Goal: Transaction & Acquisition: Purchase product/service

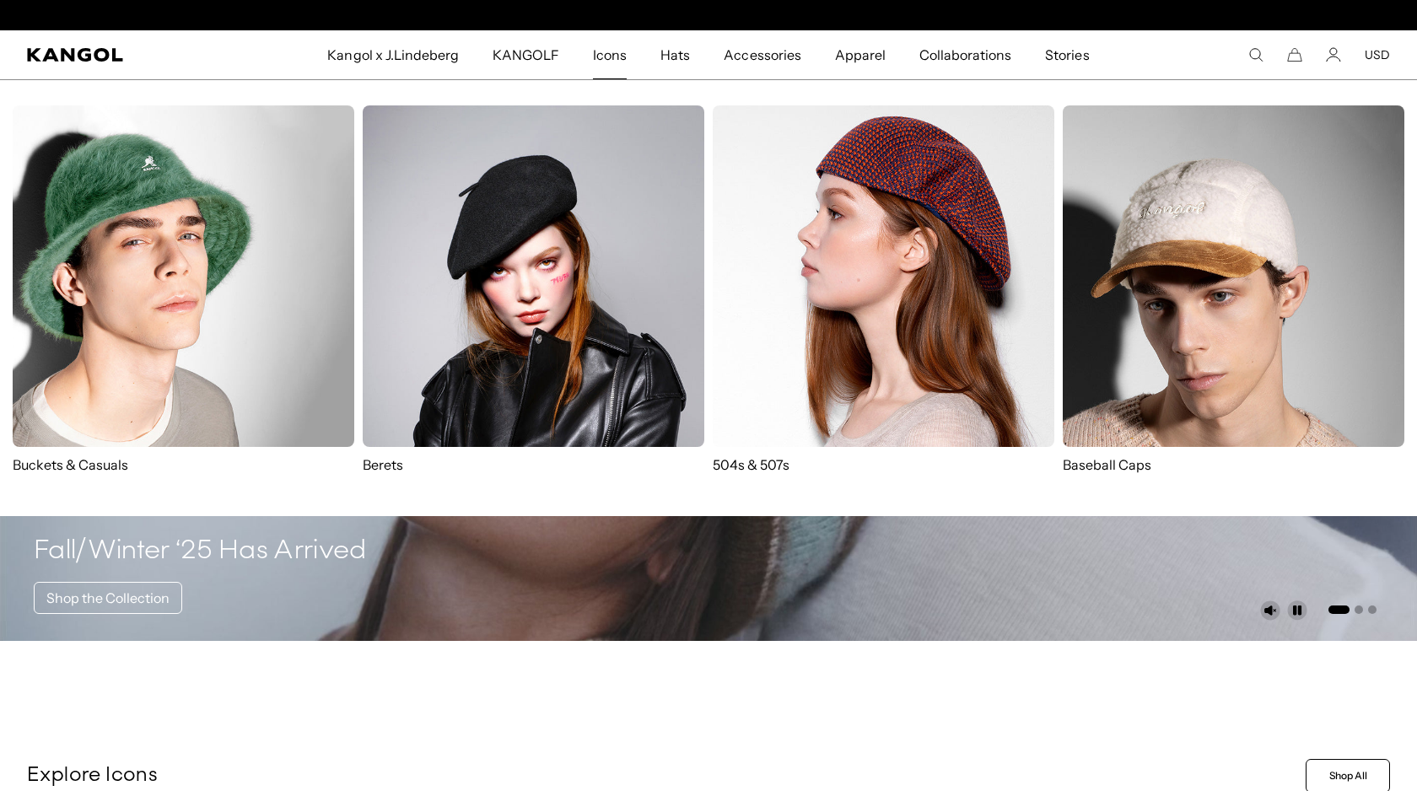
scroll to position [0, 347]
click at [209, 299] on img at bounding box center [183, 275] width 341 height 341
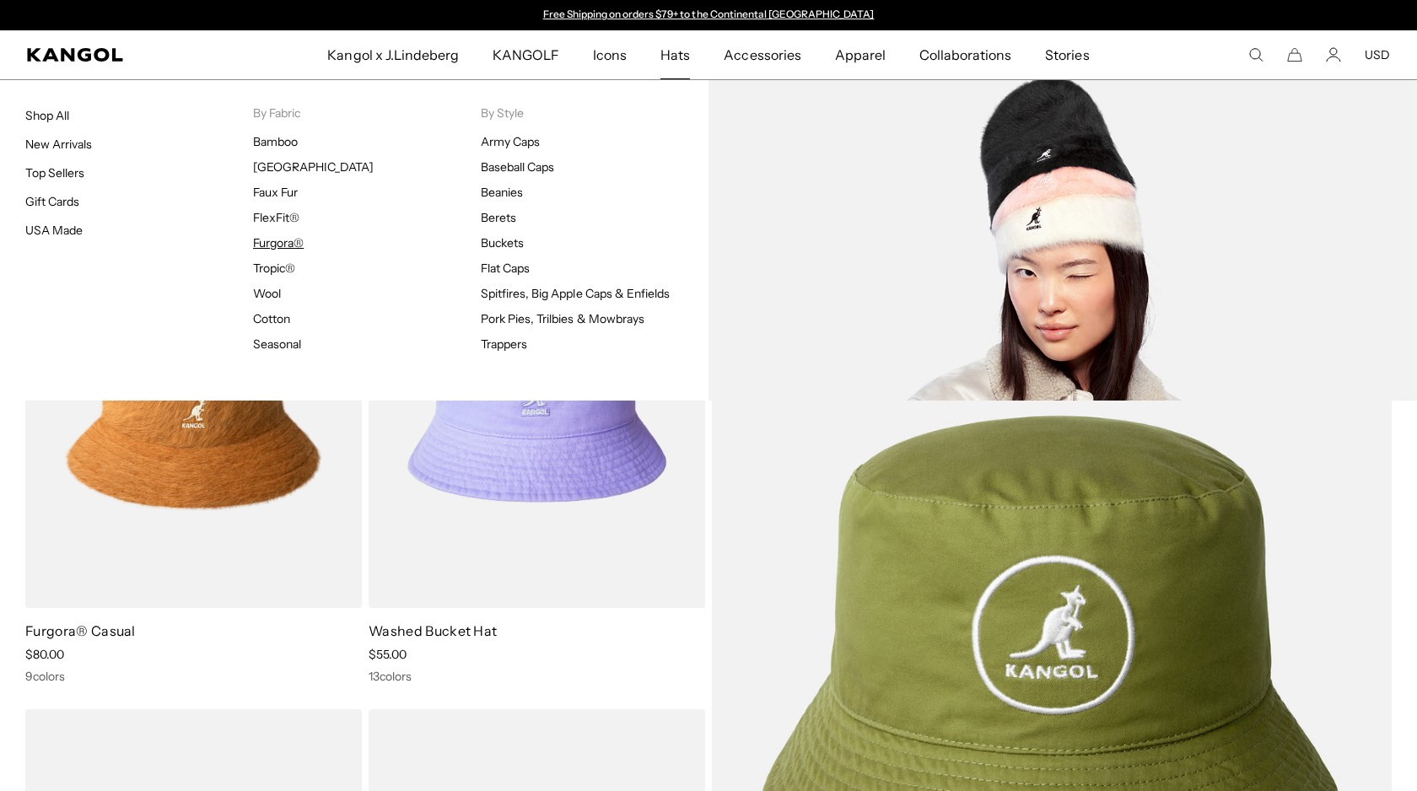
click at [280, 245] on link "Furgora®" at bounding box center [278, 242] width 51 height 15
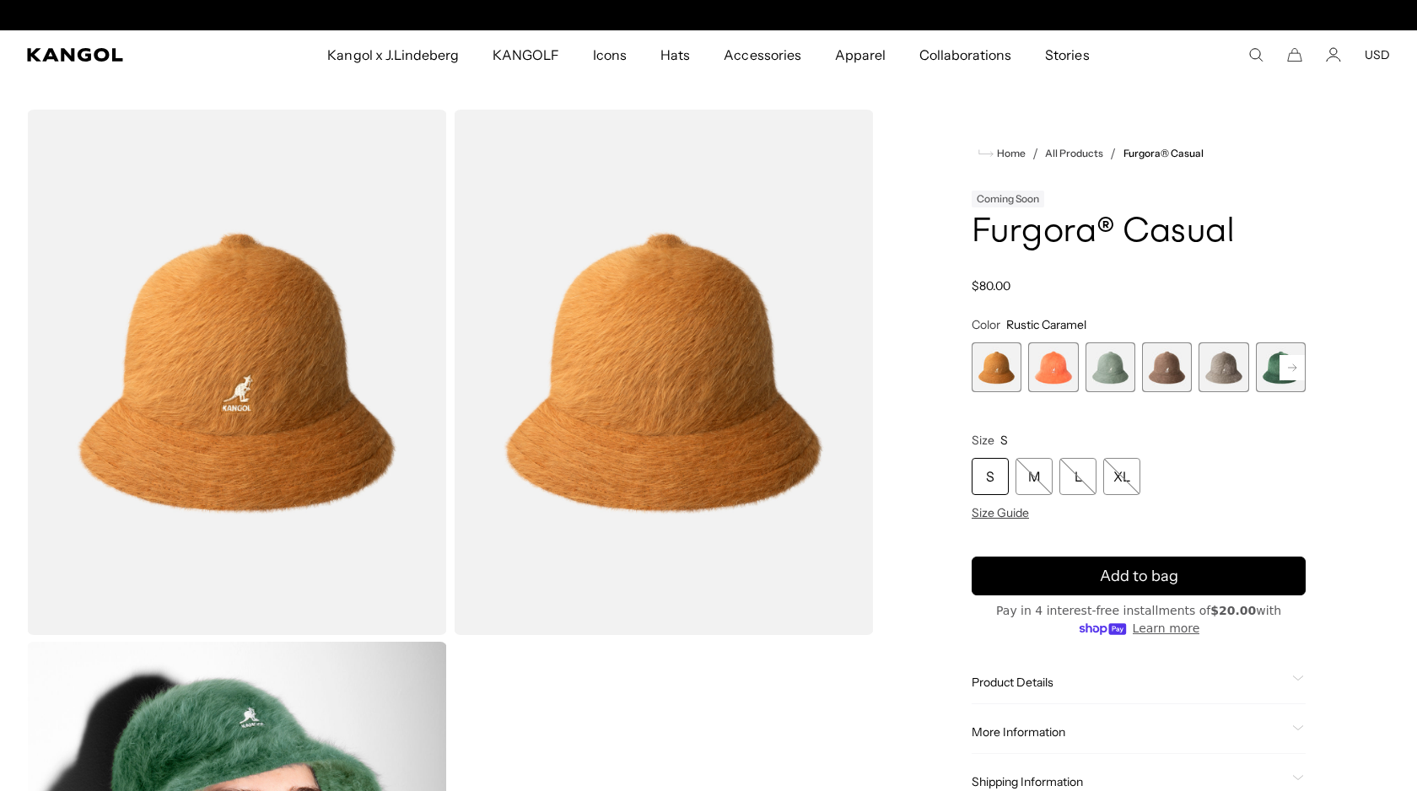
scroll to position [0, 347]
click at [1013, 511] on span "Size Guide" at bounding box center [999, 512] width 57 height 15
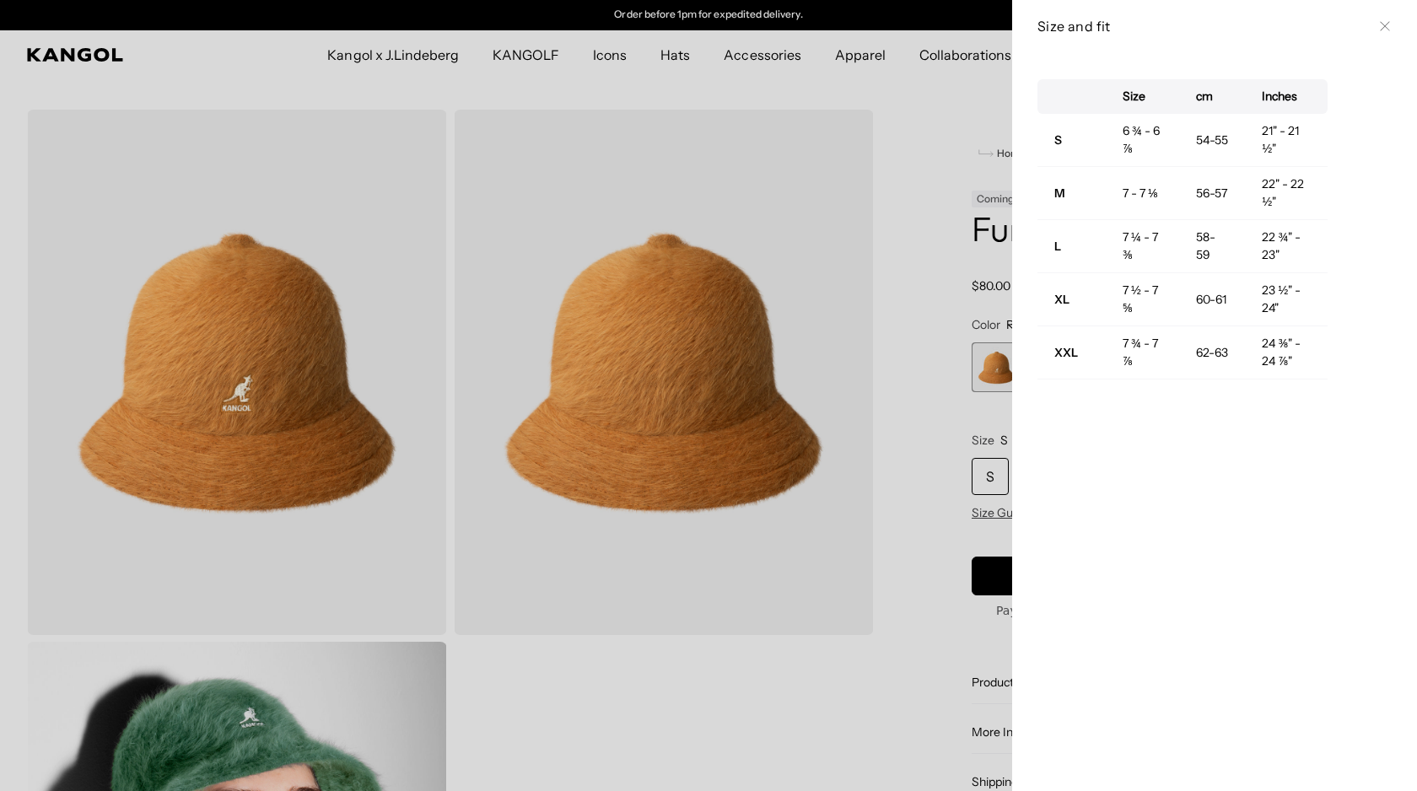
click at [1383, 26] on icon at bounding box center [1384, 26] width 10 height 10
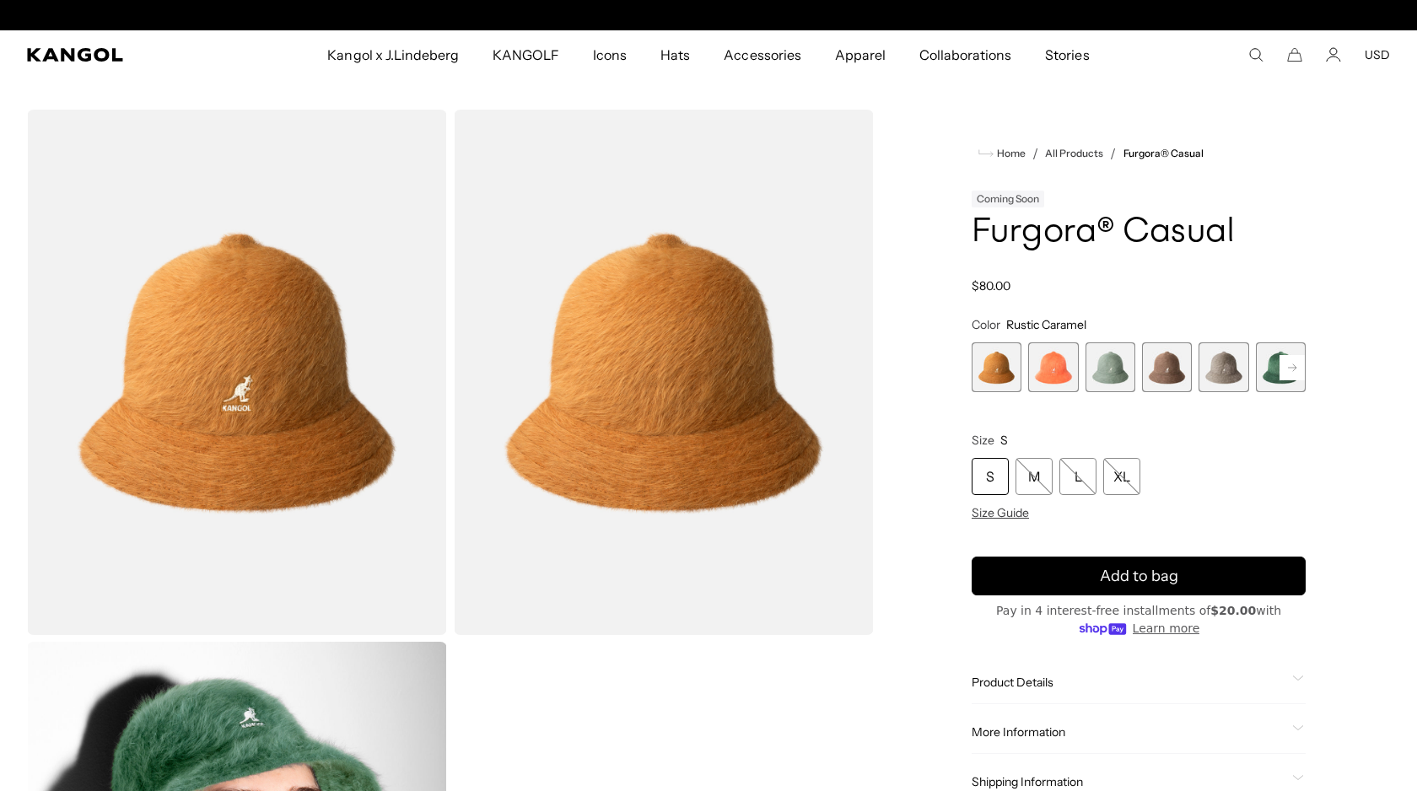
scroll to position [0, 0]
click at [1131, 477] on div "XL" at bounding box center [1121, 476] width 37 height 37
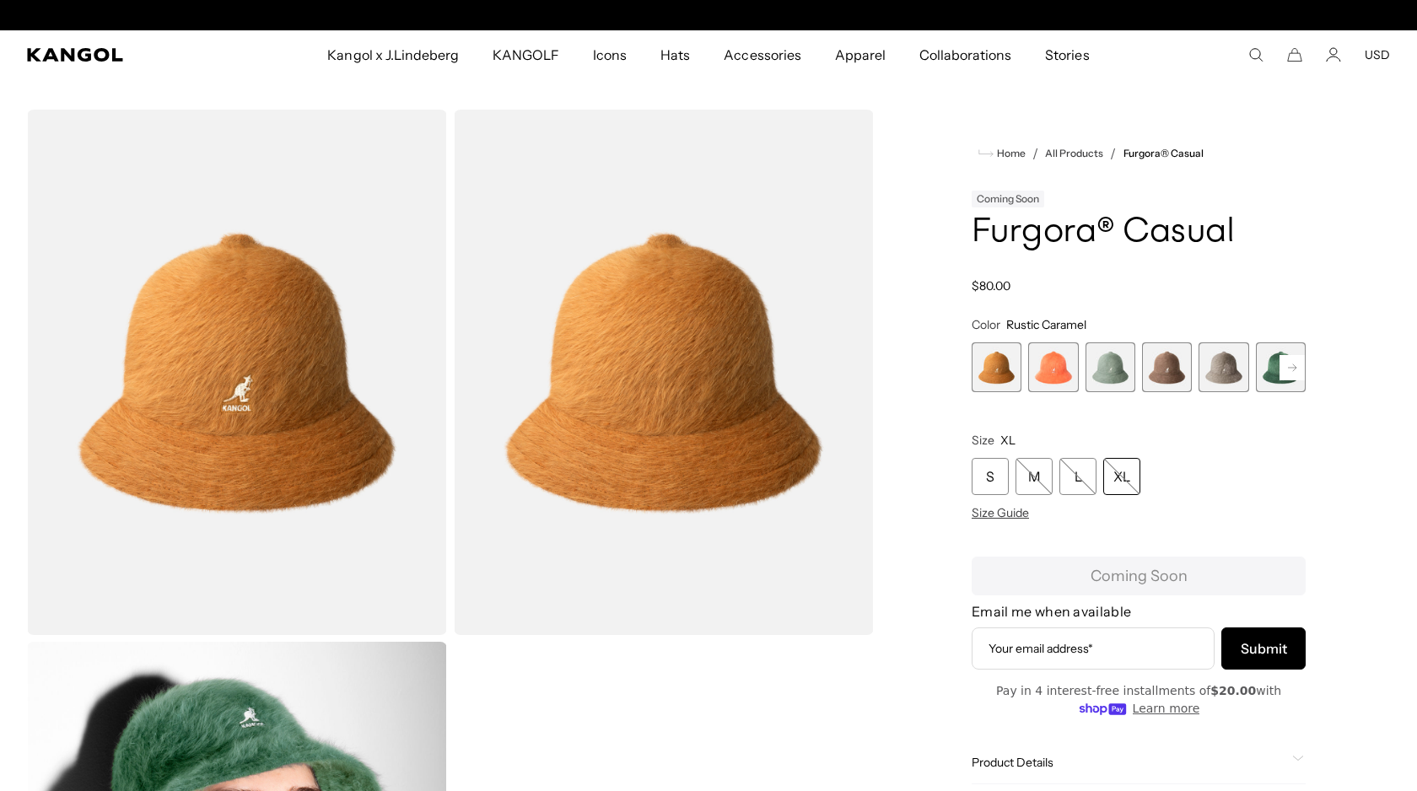
scroll to position [0, 347]
click at [1288, 358] on rect at bounding box center [1291, 367] width 25 height 25
click at [1208, 366] on span "6 of 12" at bounding box center [1223, 367] width 50 height 50
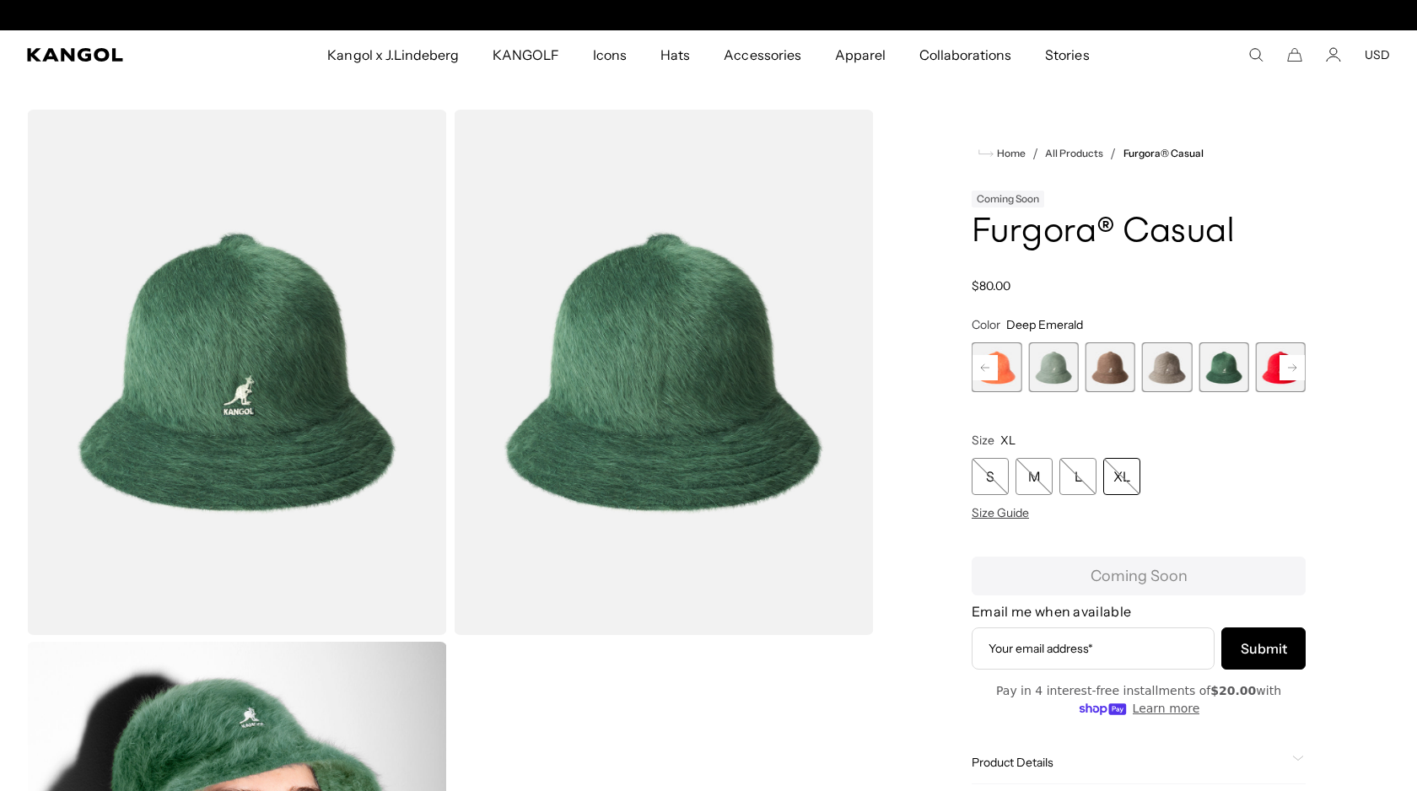
click at [1293, 363] on rect at bounding box center [1291, 367] width 25 height 25
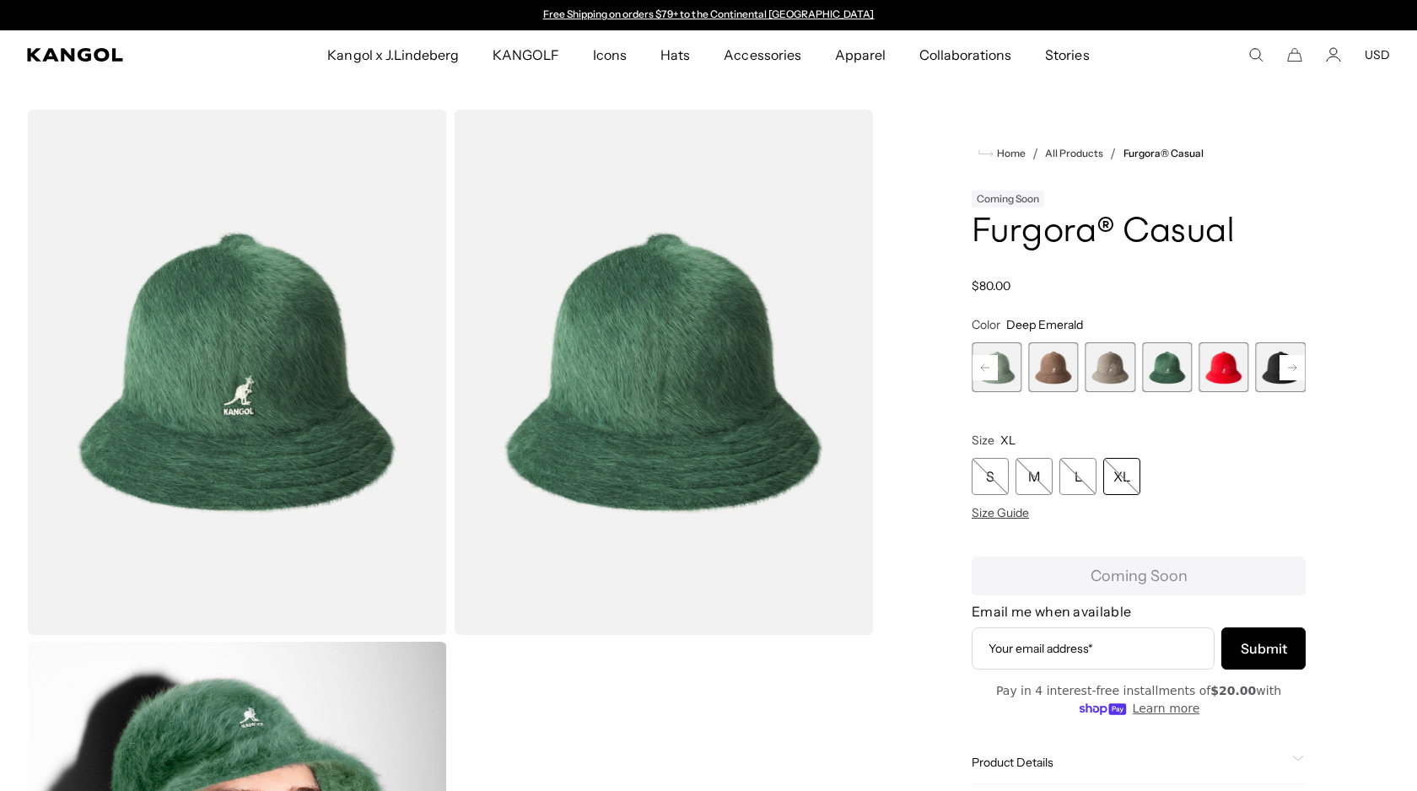
click at [1293, 363] on rect at bounding box center [1291, 367] width 25 height 25
click at [1293, 363] on div "Previous Next Rustic Caramel Variant sold out or unavailable Coral Flame Varian…" at bounding box center [1138, 367] width 334 height 50
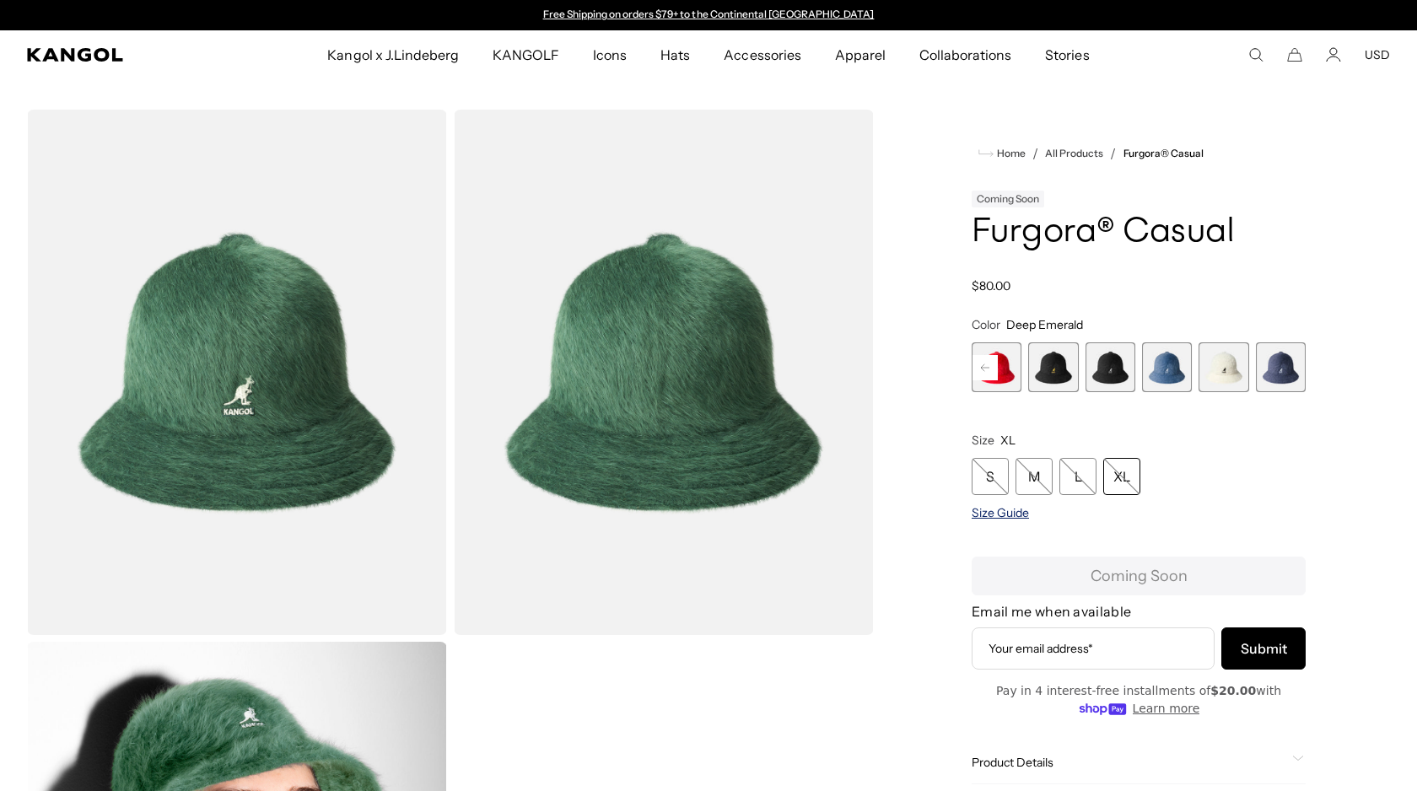
click at [1014, 508] on span "Size Guide" at bounding box center [999, 512] width 57 height 15
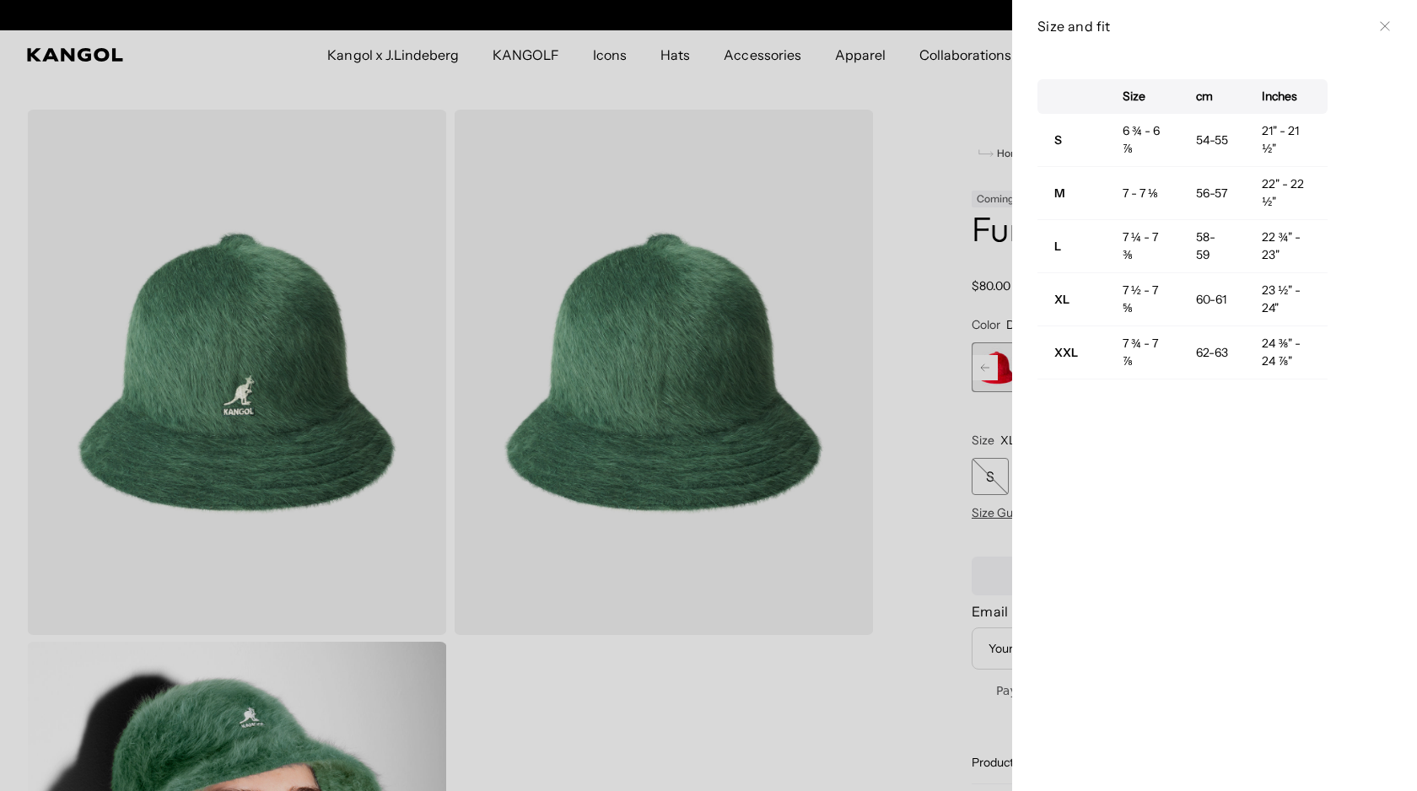
scroll to position [0, 347]
click at [1382, 24] on icon at bounding box center [1383, 26] width 9 height 9
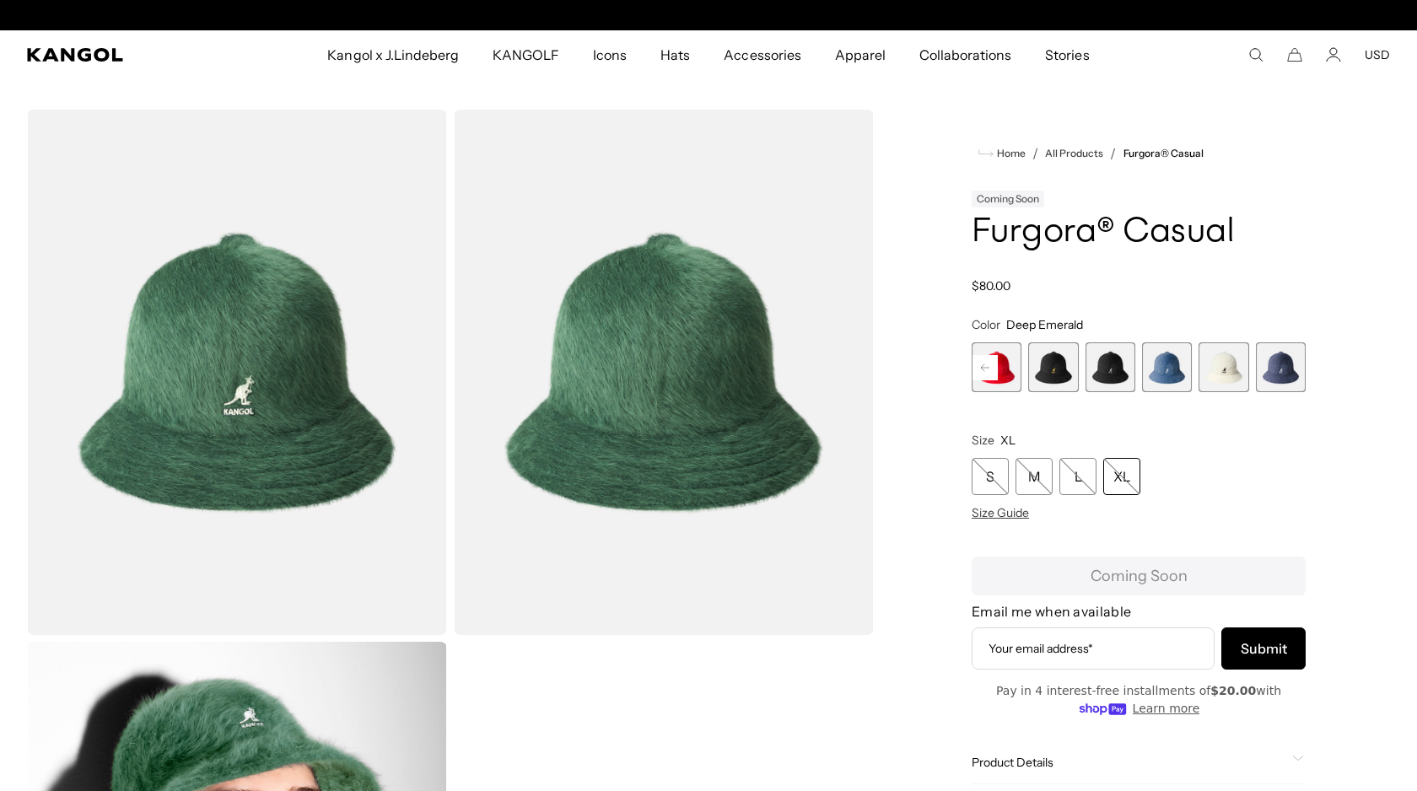
scroll to position [0, 0]
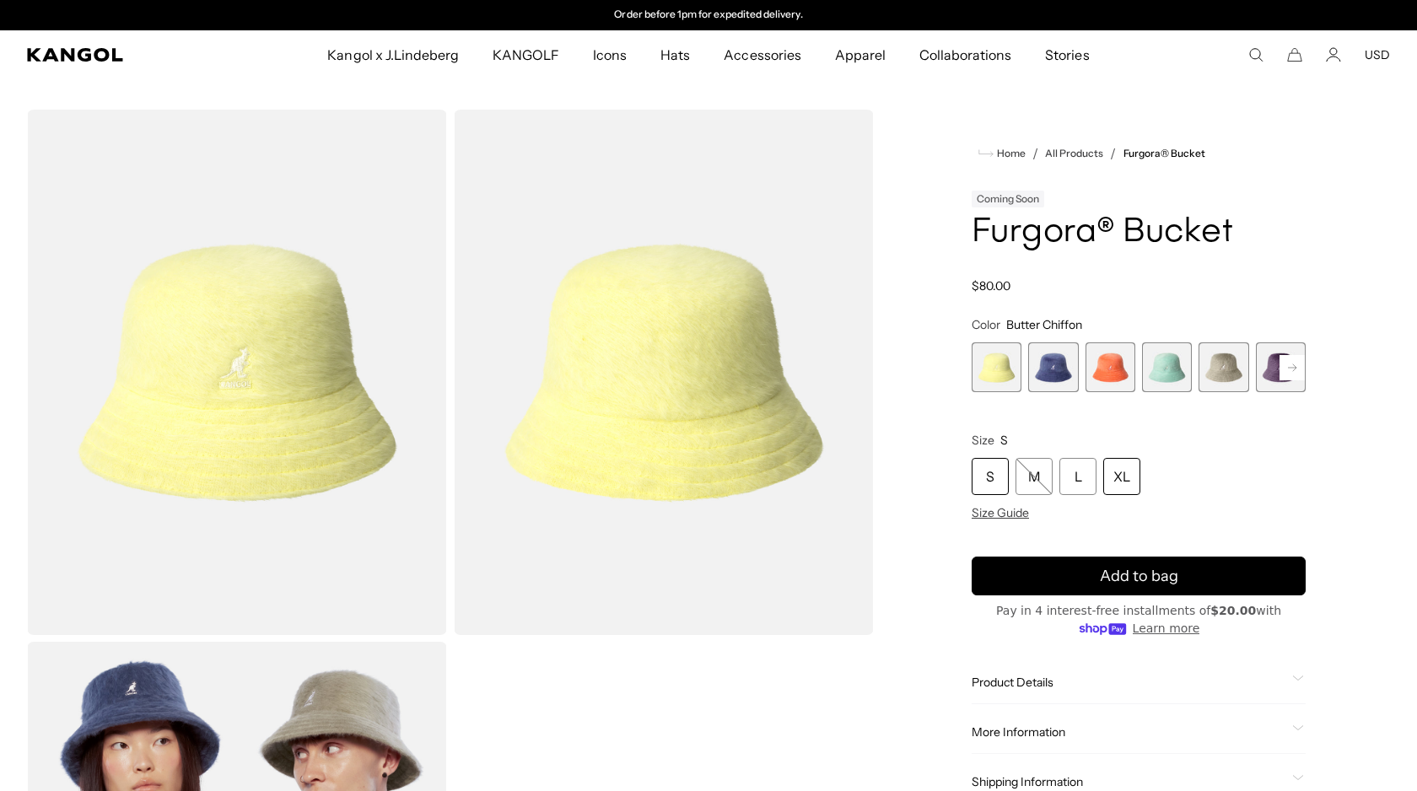
click at [1129, 482] on div "XL" at bounding box center [1121, 476] width 37 height 37
click at [1121, 476] on div "XL" at bounding box center [1121, 476] width 37 height 37
click at [1286, 362] on rect at bounding box center [1291, 367] width 25 height 25
click at [1289, 365] on rect at bounding box center [1291, 367] width 25 height 25
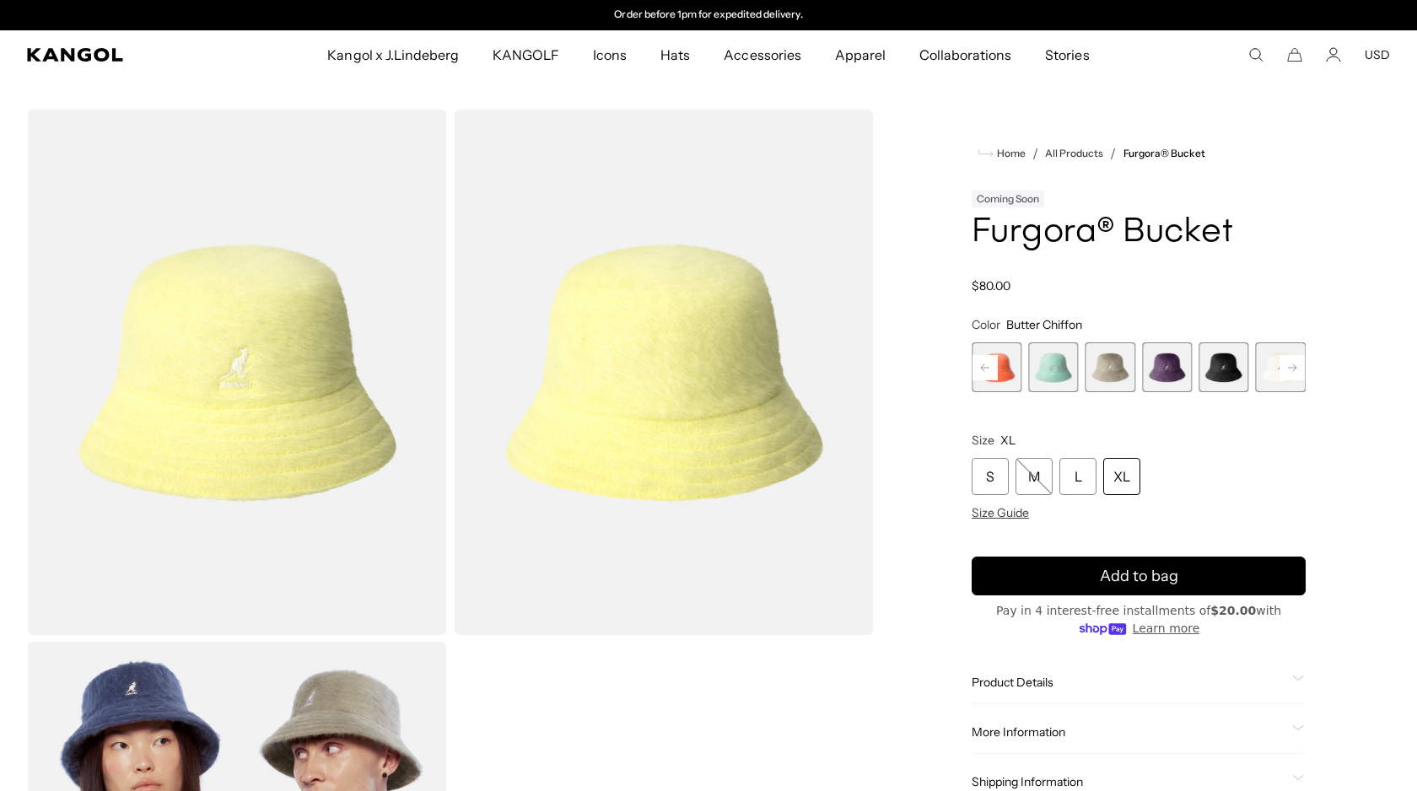
click at [1289, 365] on rect at bounding box center [1291, 367] width 25 height 25
click at [1180, 372] on span "8 of 10" at bounding box center [1167, 367] width 50 height 50
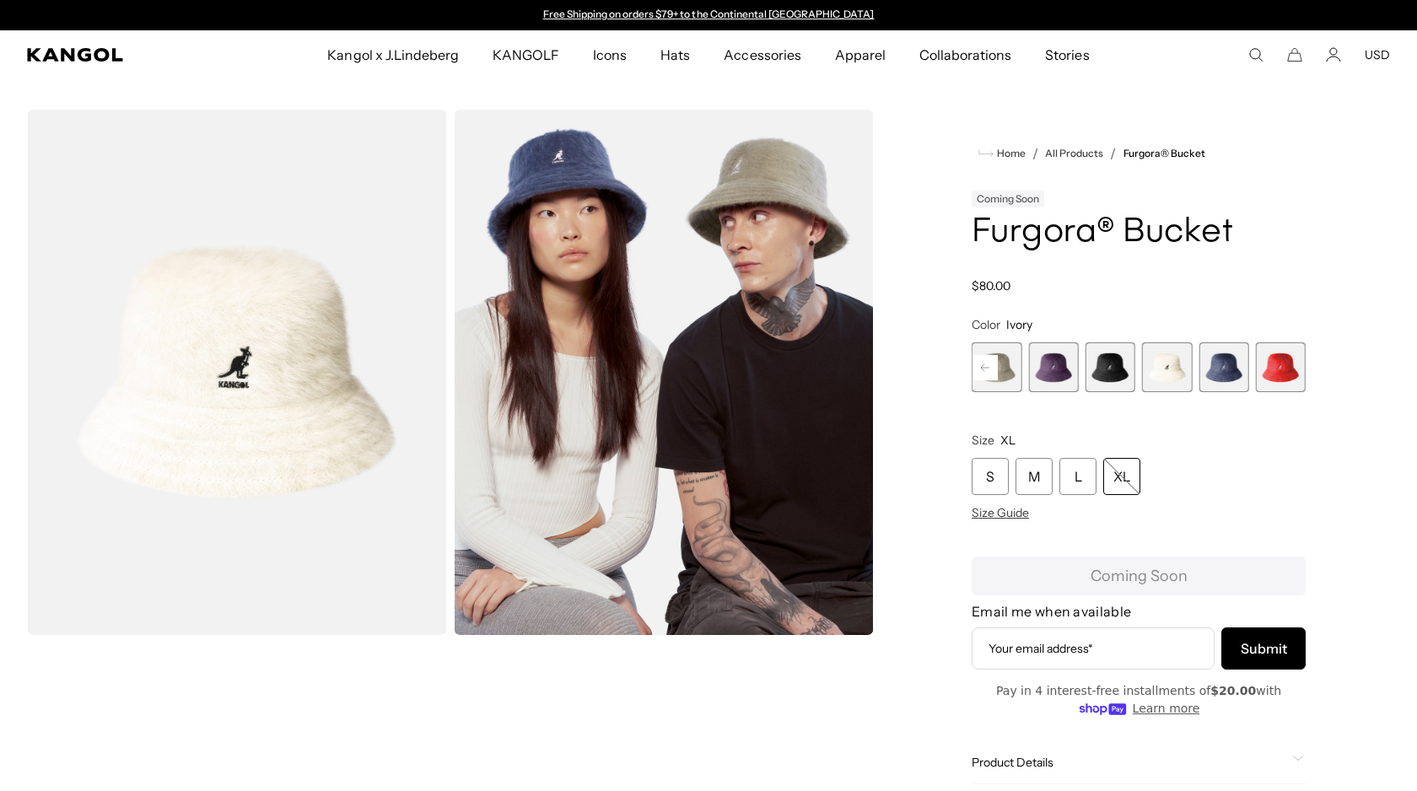
scroll to position [0, 347]
